Goal: Task Accomplishment & Management: Manage account settings

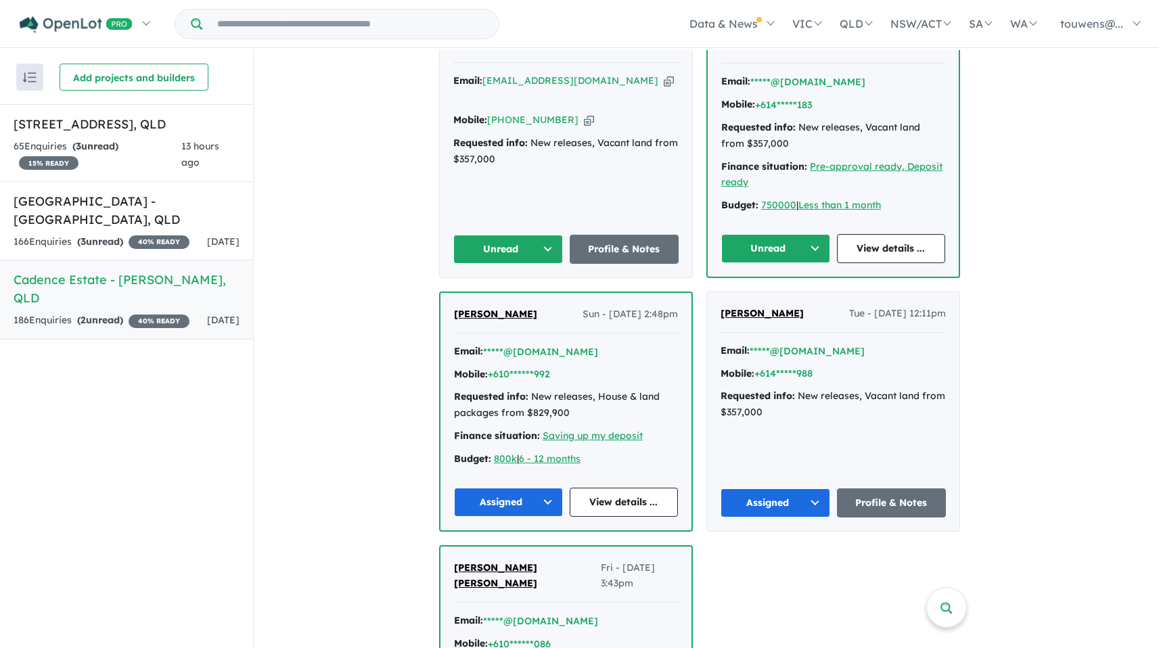
scroll to position [642, 0]
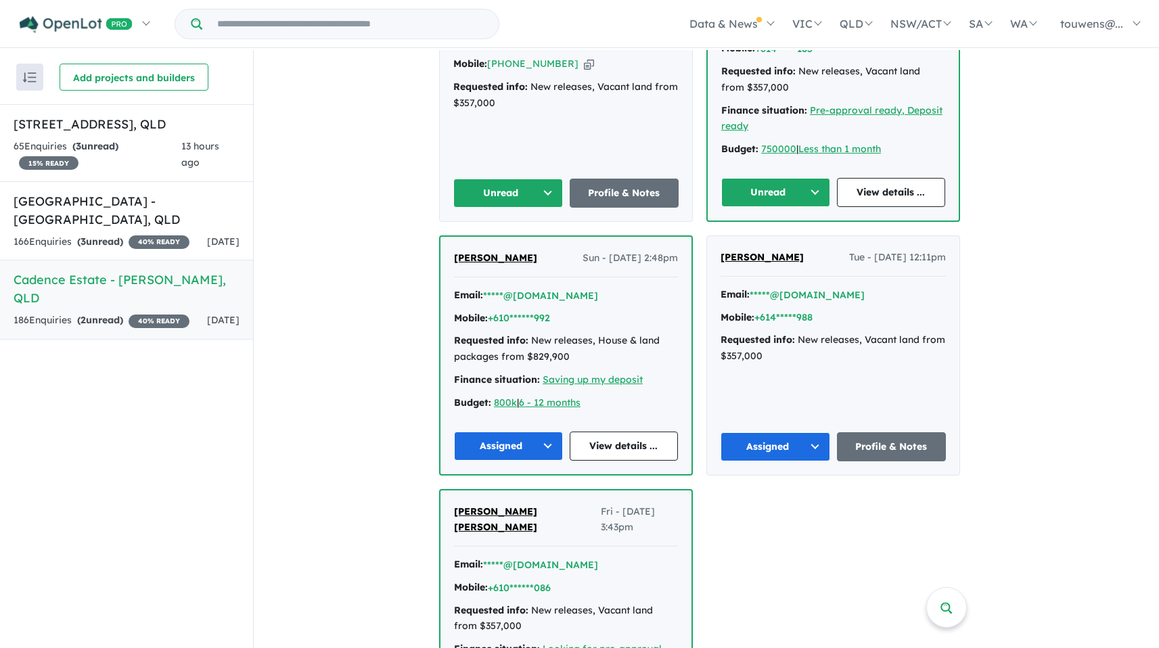
click at [515, 189] on button "Unread" at bounding box center [508, 193] width 110 height 29
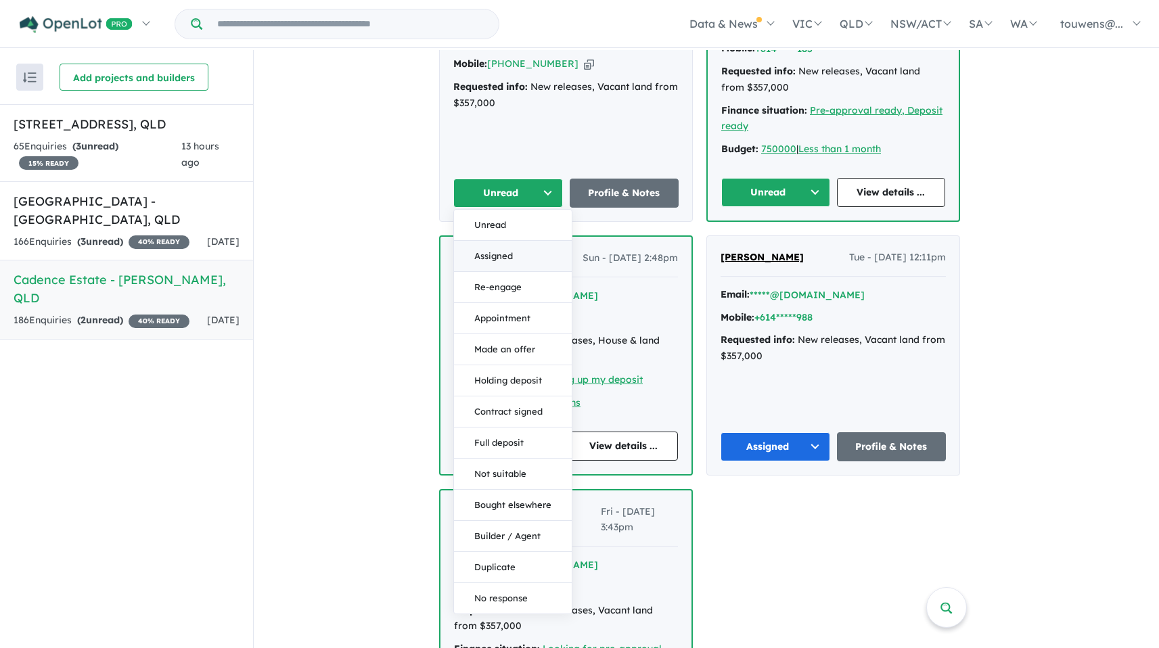
click at [511, 261] on button "Assigned" at bounding box center [513, 256] width 118 height 31
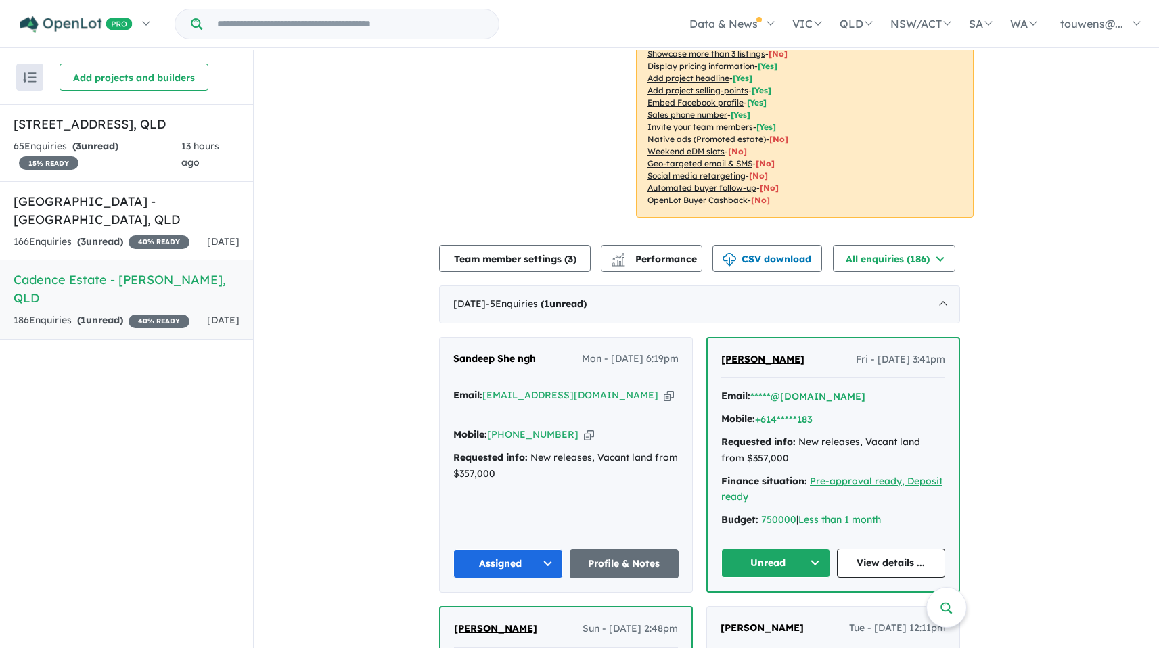
scroll to position [280, 0]
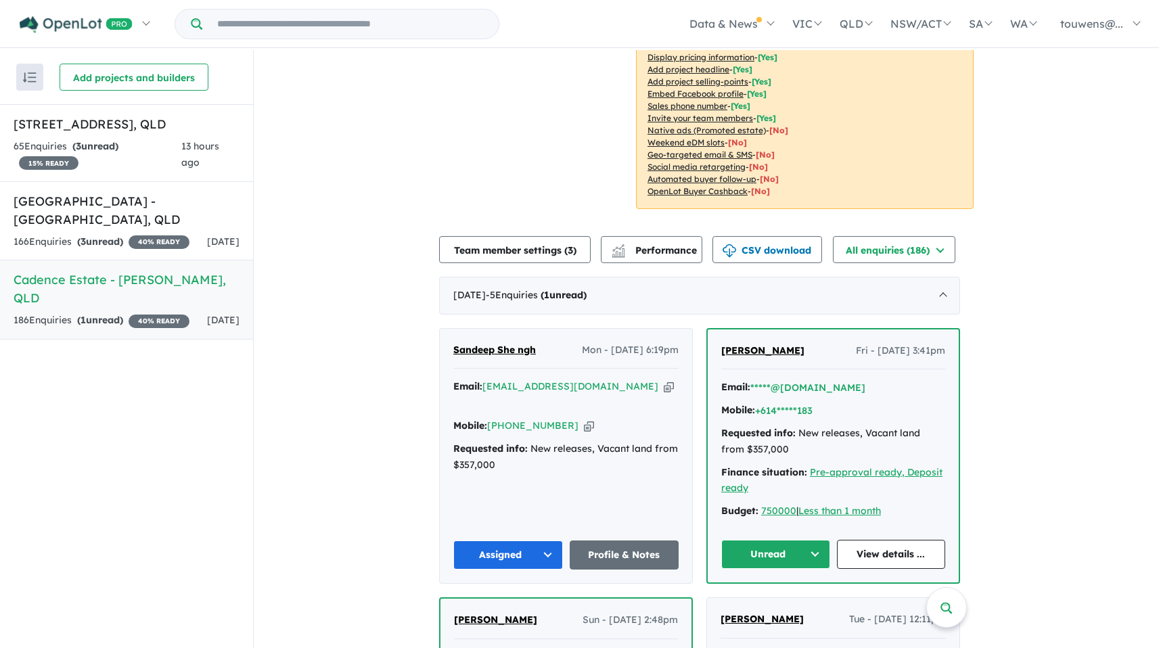
click at [664, 387] on icon "button" at bounding box center [669, 387] width 10 height 14
click at [776, 556] on button "Unread" at bounding box center [775, 554] width 109 height 29
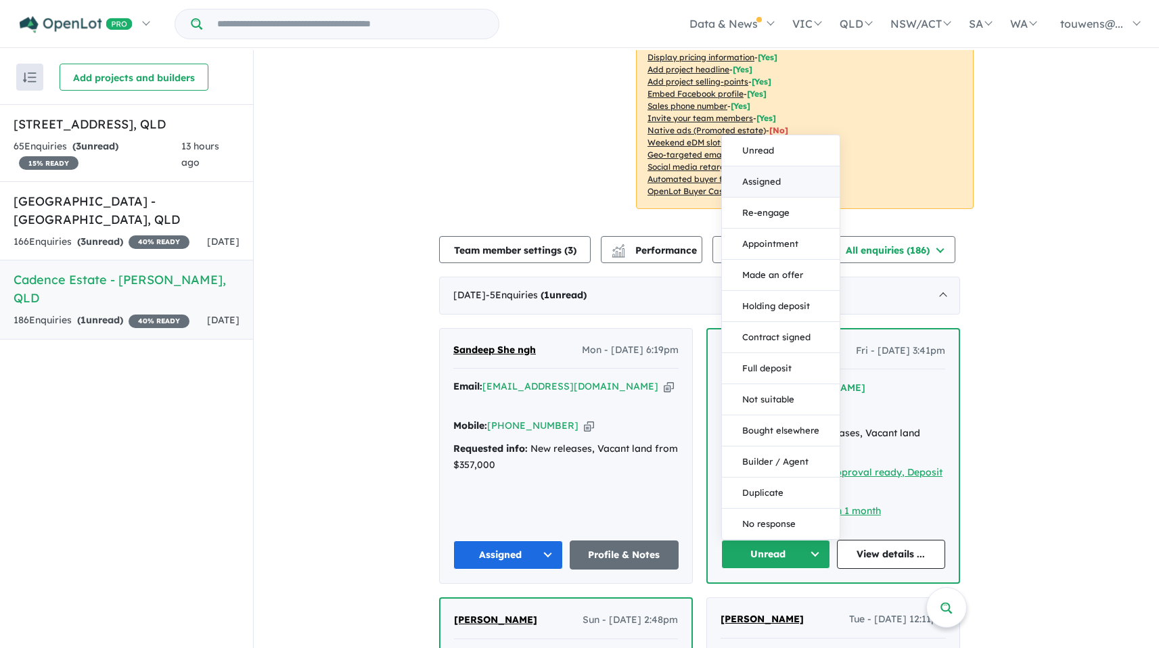
click at [806, 185] on button "Assigned" at bounding box center [781, 181] width 118 height 31
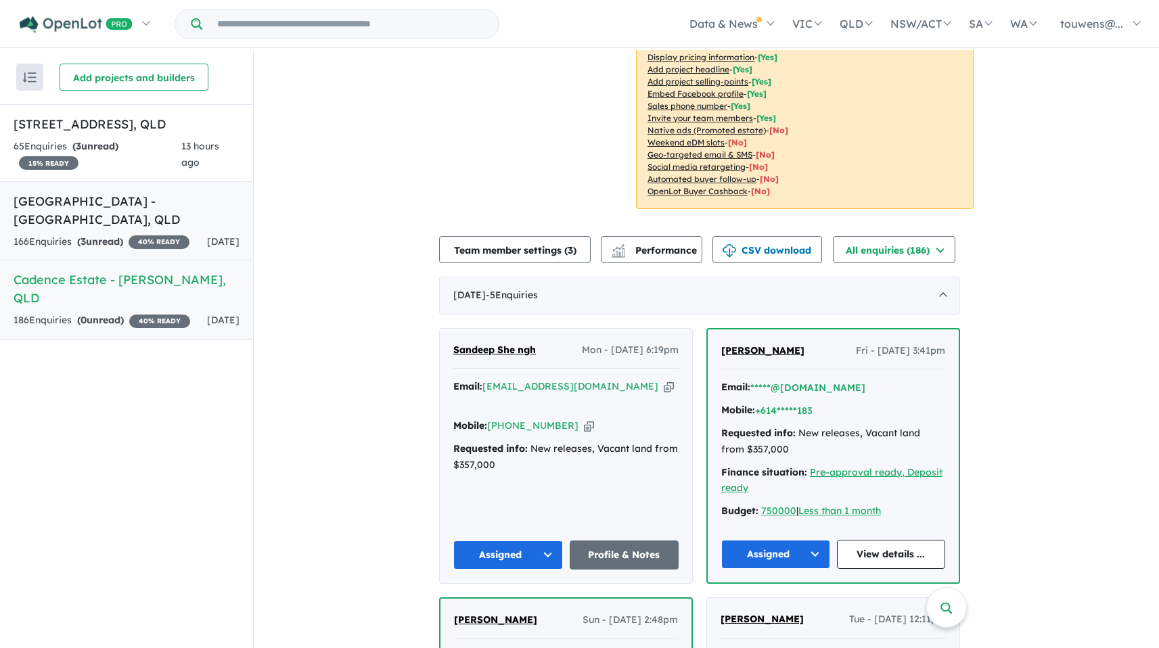
click at [81, 213] on h5 "[GEOGRAPHIC_DATA] - [GEOGRAPHIC_DATA] , [GEOGRAPHIC_DATA]" at bounding box center [127, 210] width 226 height 37
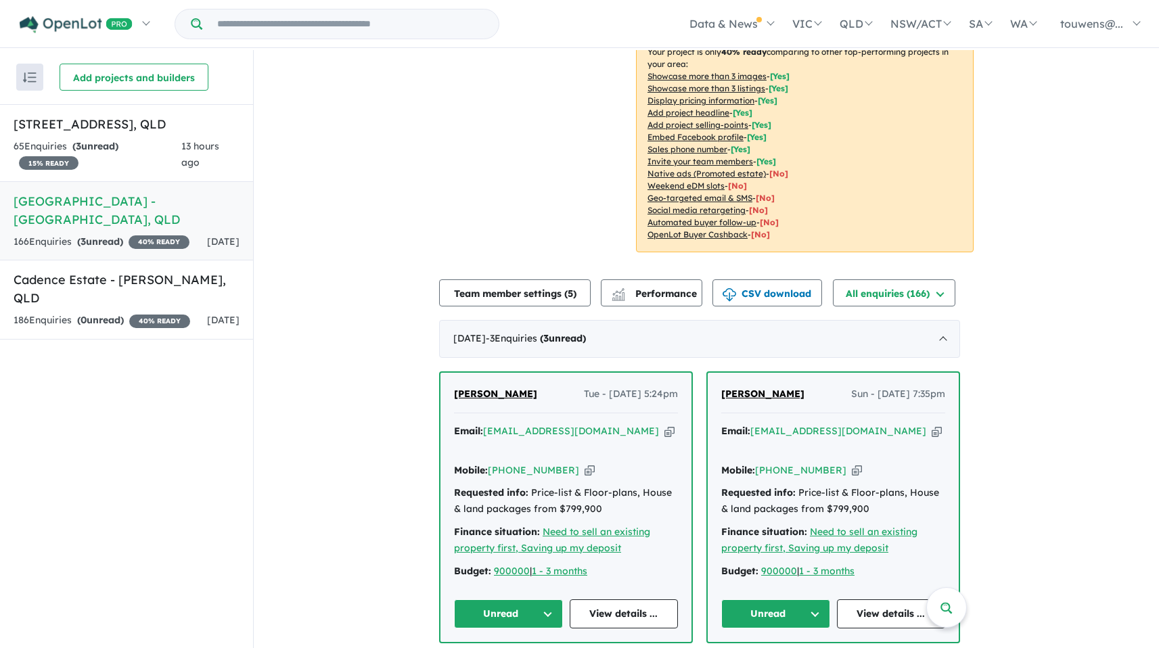
scroll to position [508, 0]
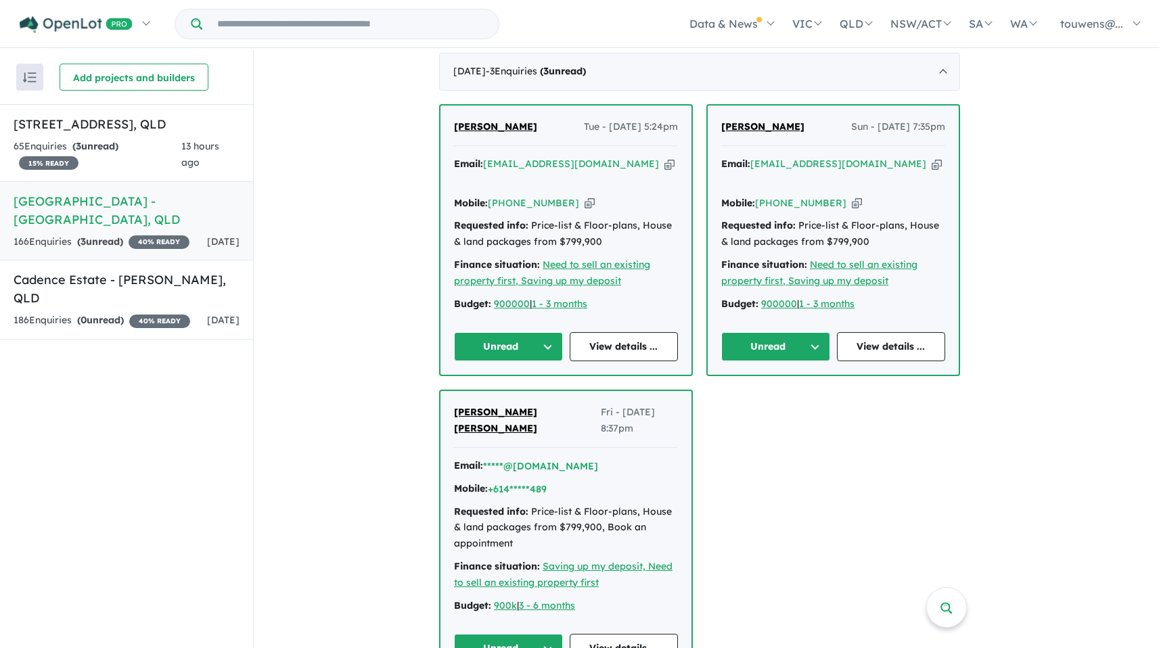
click at [504, 634] on button "Unread" at bounding box center [508, 648] width 109 height 29
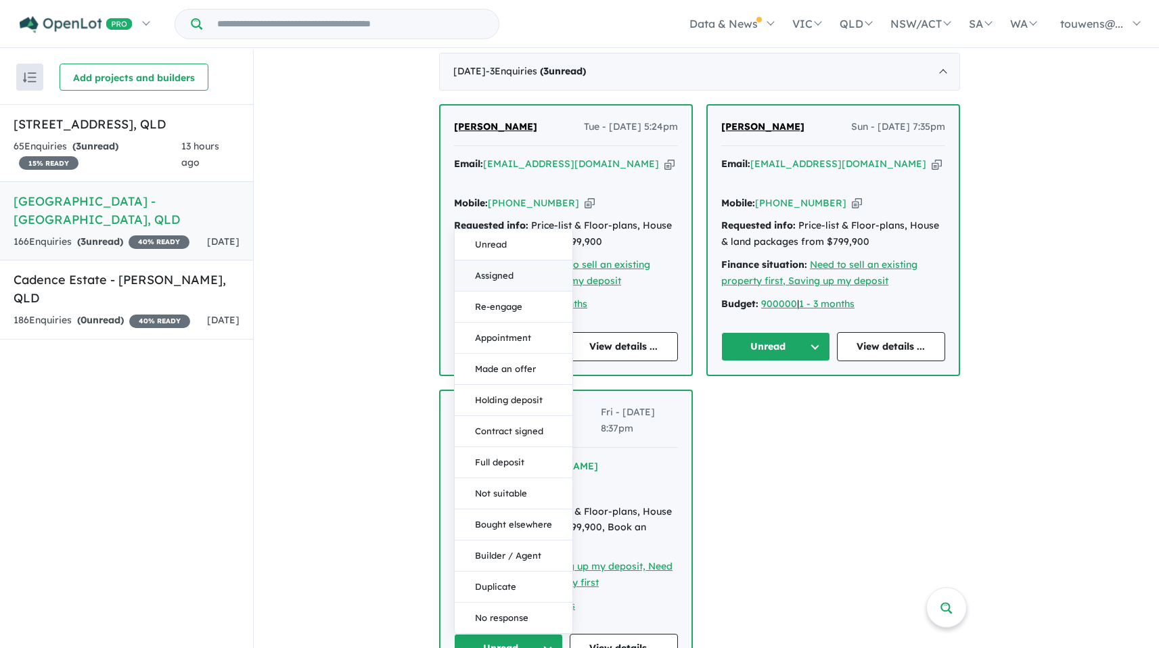
click at [508, 260] on button "Assigned" at bounding box center [514, 275] width 118 height 31
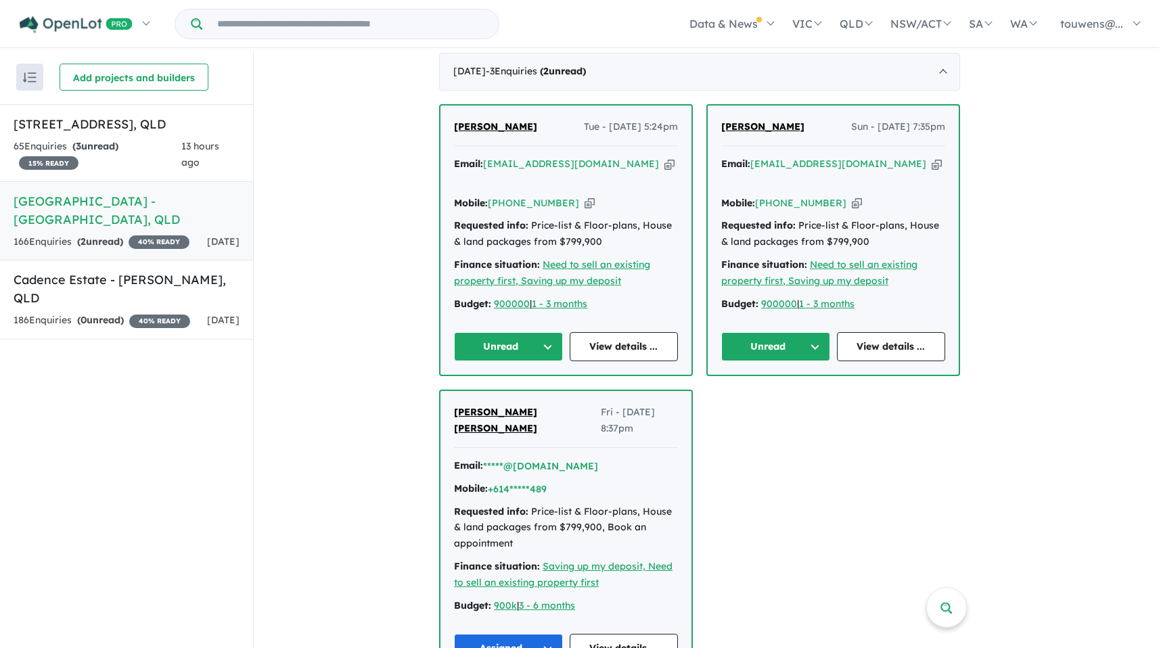
click at [790, 332] on button "Unread" at bounding box center [775, 346] width 109 height 29
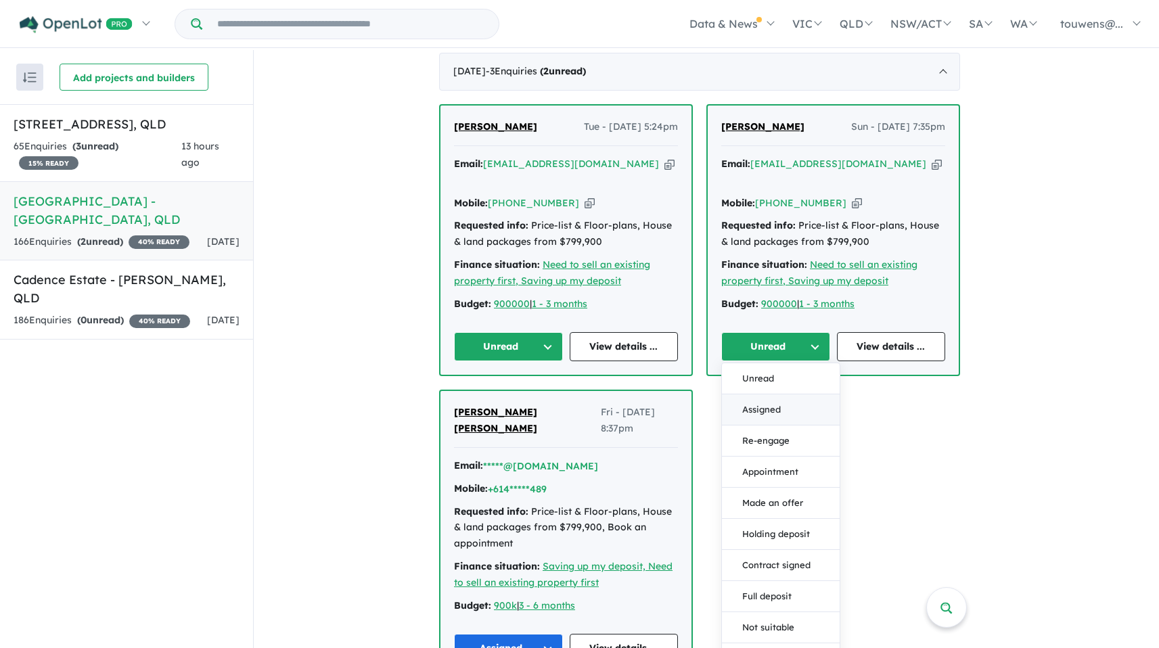
click at [779, 394] on button "Assigned" at bounding box center [781, 409] width 118 height 31
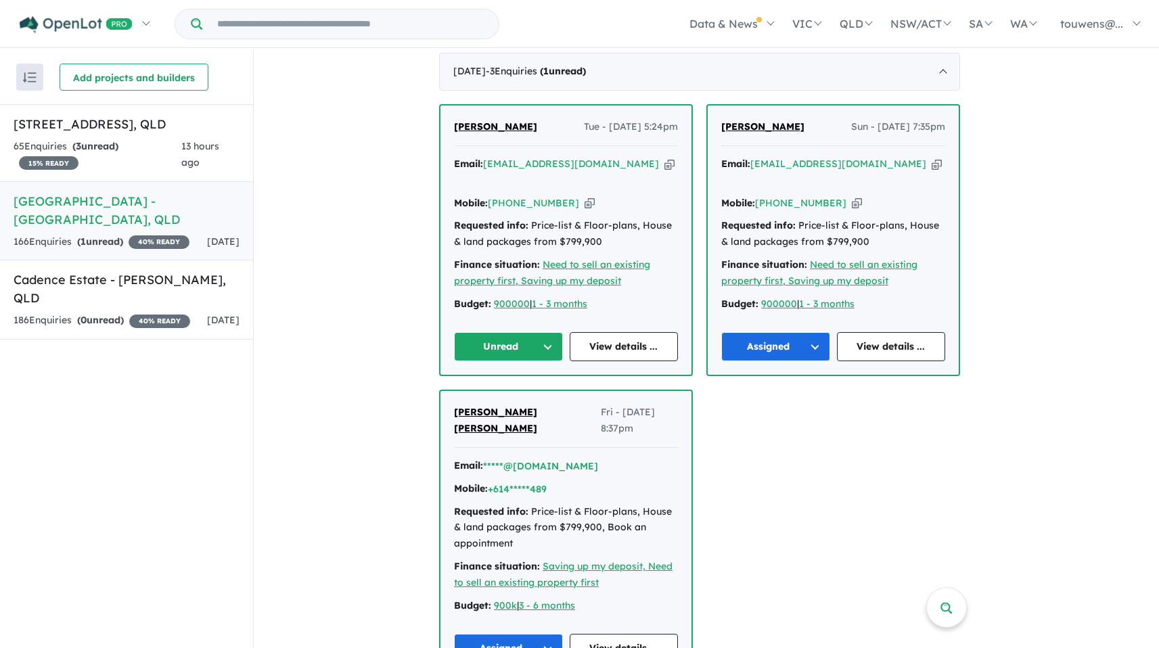
click at [525, 332] on button "Unread" at bounding box center [508, 346] width 109 height 29
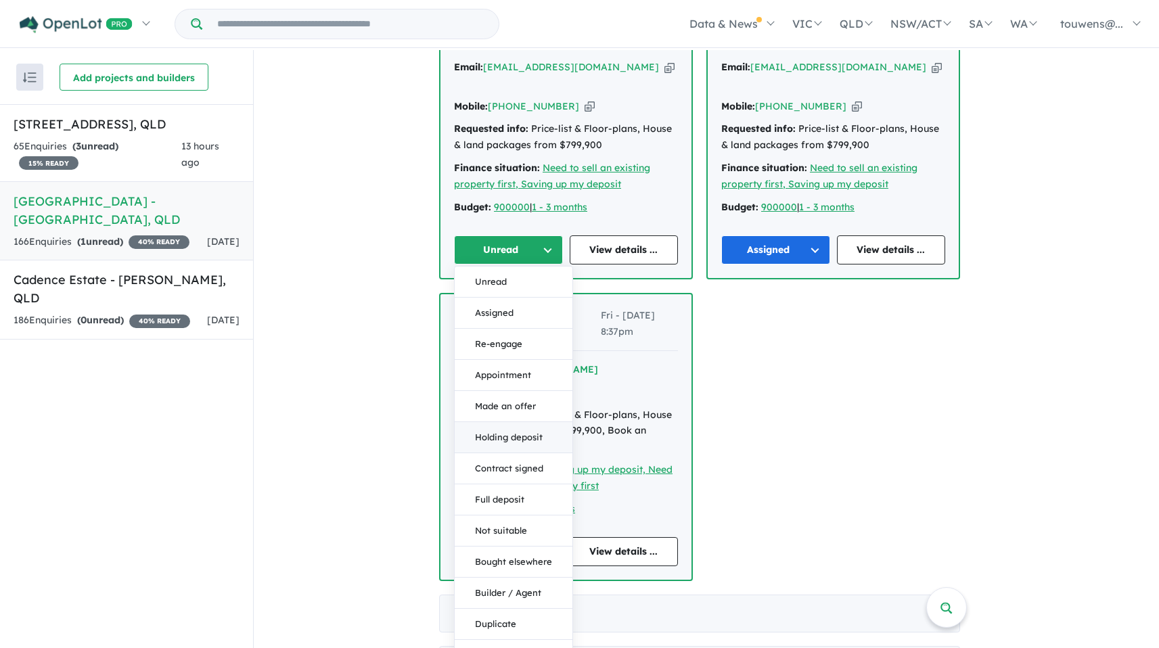
scroll to position [710, 0]
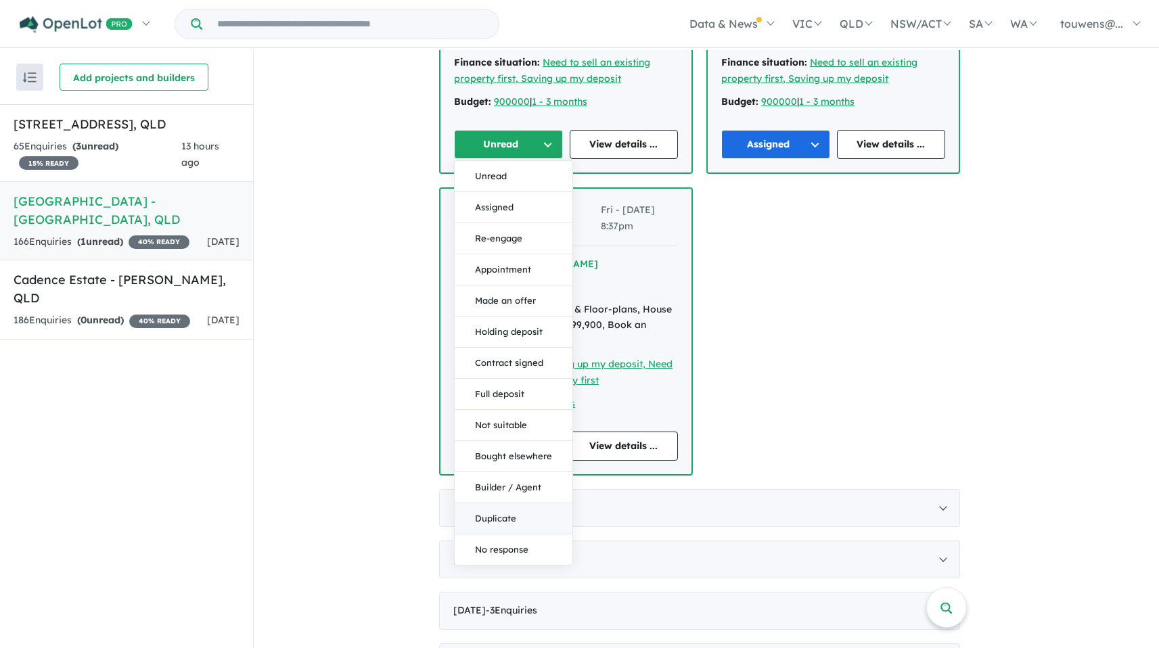
click at [518, 503] on button "Duplicate" at bounding box center [514, 518] width 118 height 31
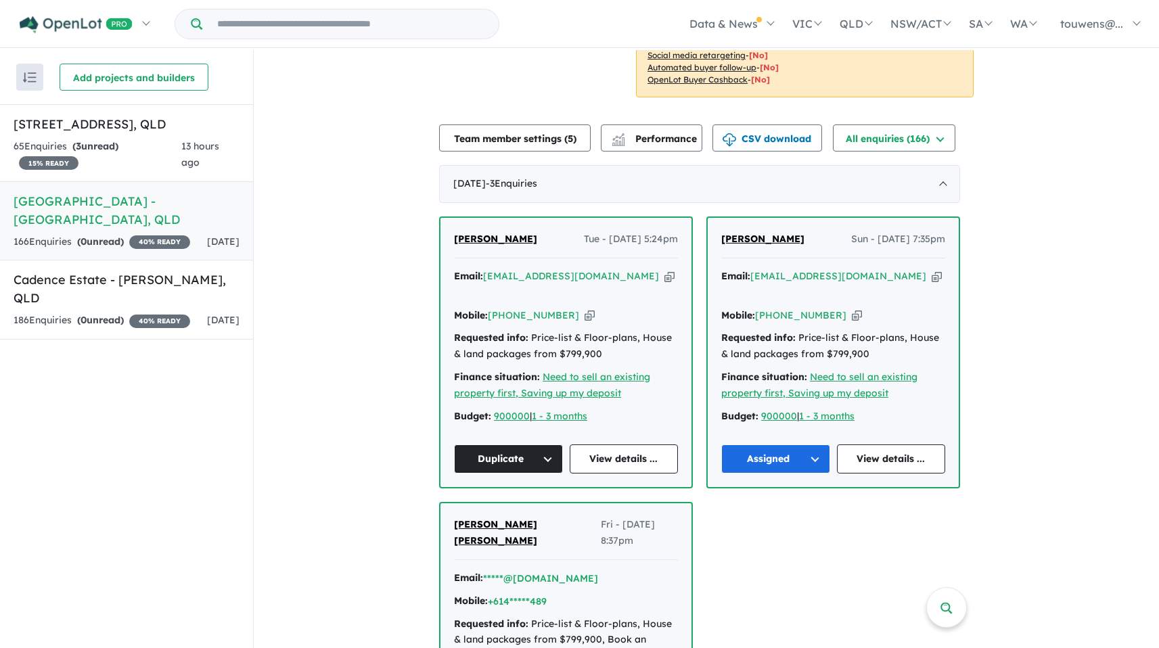
scroll to position [283, 0]
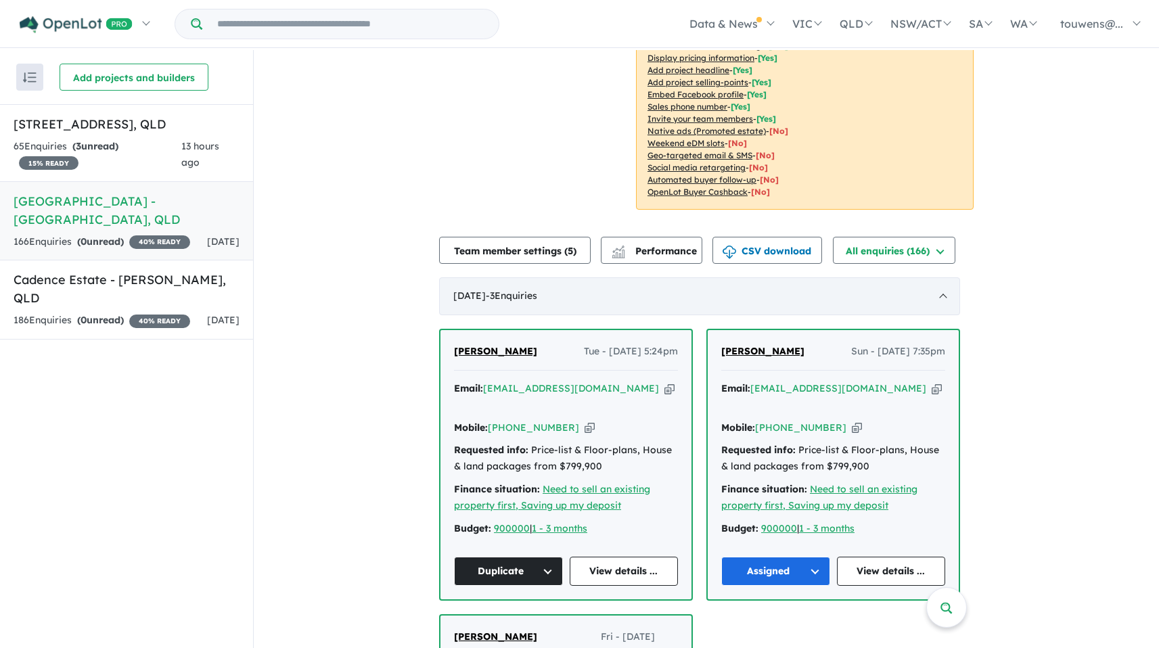
click at [713, 277] on div "[DATE] - 3 Enquir ies ( 0 unread)" at bounding box center [699, 296] width 521 height 38
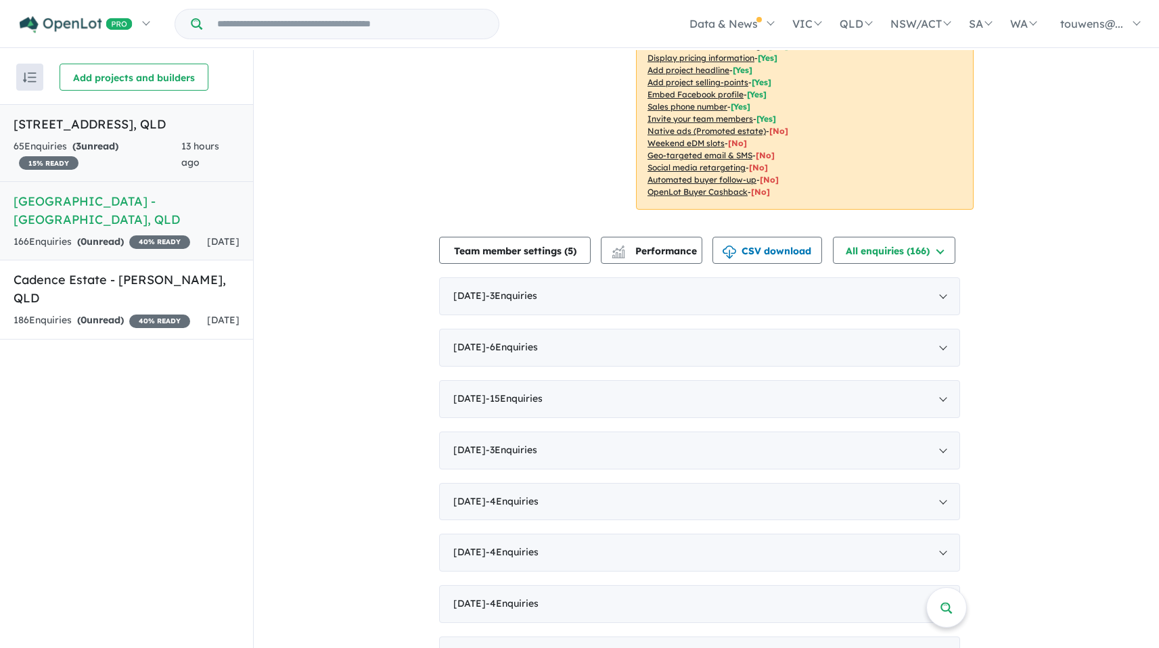
click at [145, 154] on div "65 Enquir ies ( 3 unread) 15 % READY" at bounding box center [98, 155] width 168 height 32
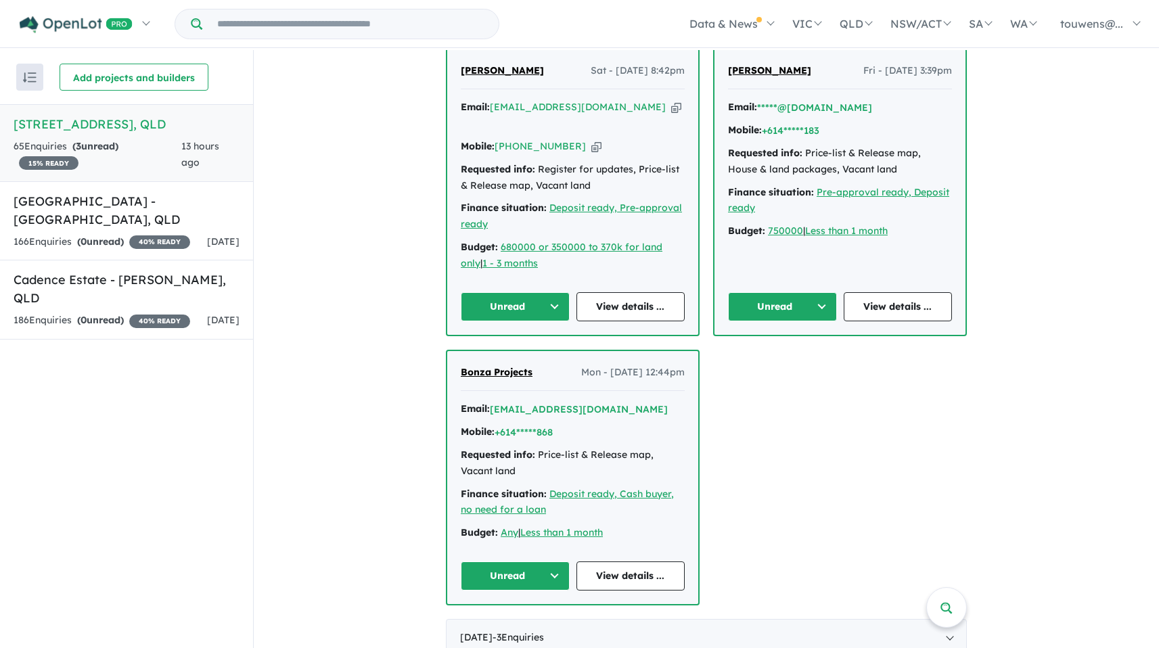
scroll to position [561, 0]
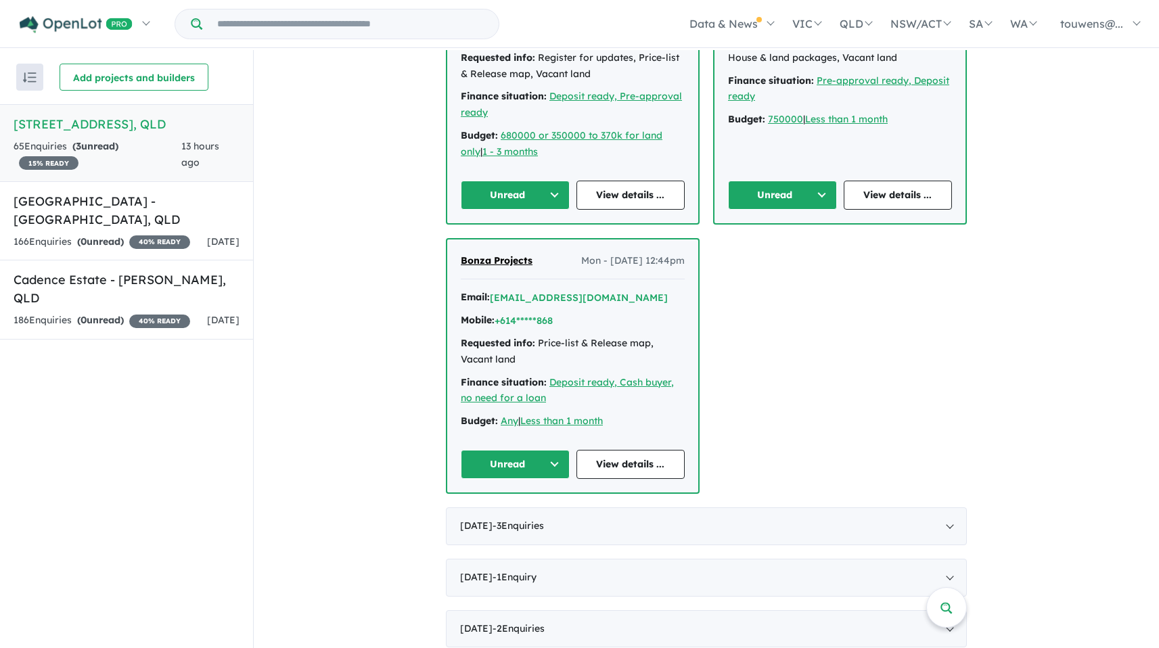
click at [537, 451] on button "Unread" at bounding box center [515, 464] width 109 height 29
click at [546, 512] on button "Assigned" at bounding box center [520, 527] width 118 height 31
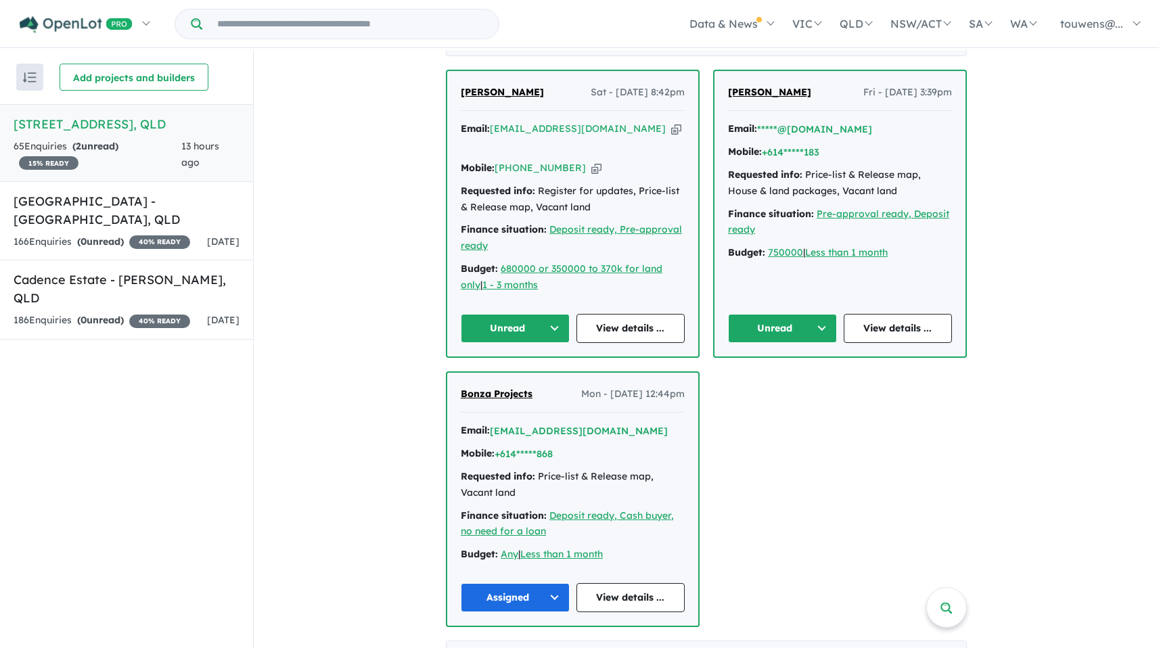
scroll to position [316, 0]
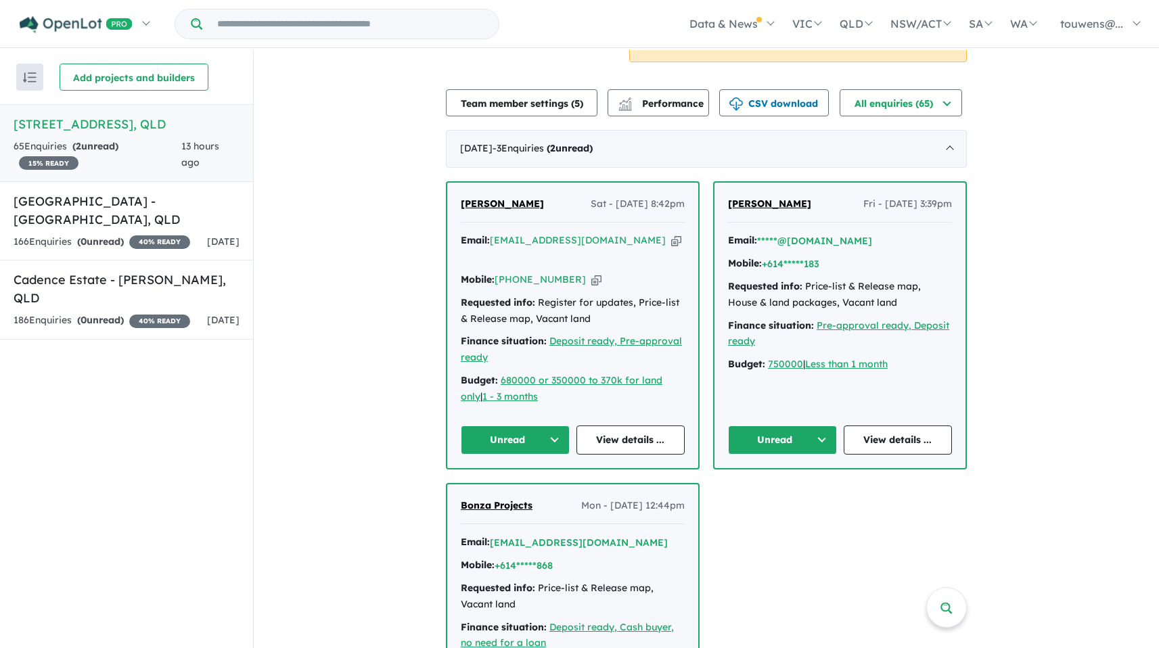
click at [780, 426] on button "Unread" at bounding box center [782, 440] width 109 height 29
click at [785, 488] on button "Assigned" at bounding box center [788, 503] width 118 height 31
click at [671, 241] on icon "button" at bounding box center [676, 240] width 10 height 14
click at [499, 429] on button "Unread" at bounding box center [515, 440] width 109 height 29
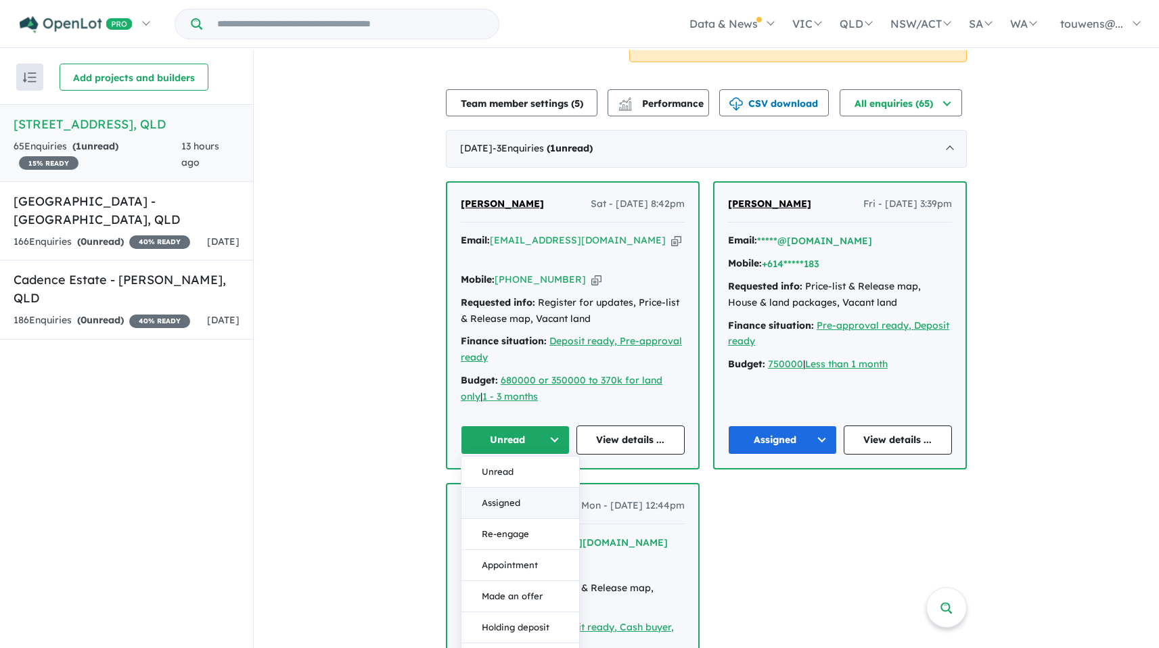
click at [502, 488] on button "Assigned" at bounding box center [520, 503] width 118 height 31
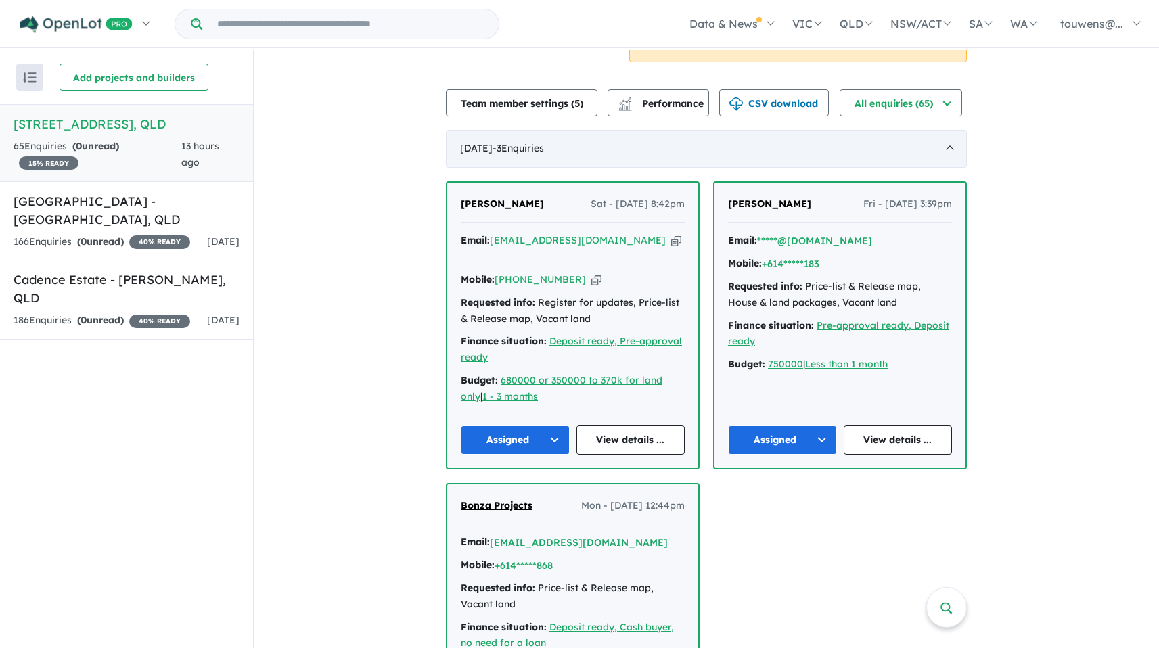
click at [649, 152] on div "[DATE] - 3 Enquir ies ( 0 unread)" at bounding box center [706, 149] width 521 height 38
